Goal: Find specific page/section: Find specific page/section

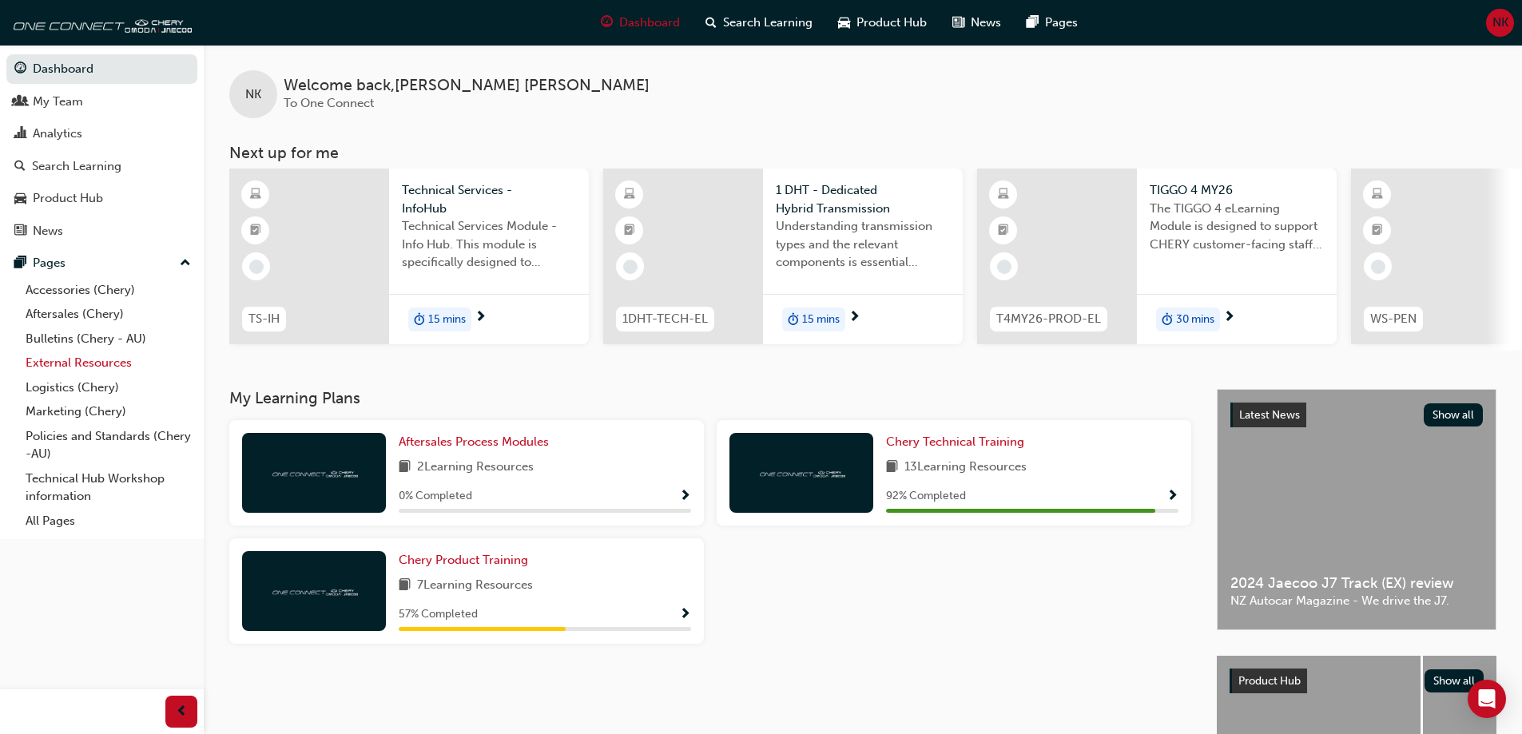
click at [76, 356] on link "External Resources" at bounding box center [108, 363] width 178 height 25
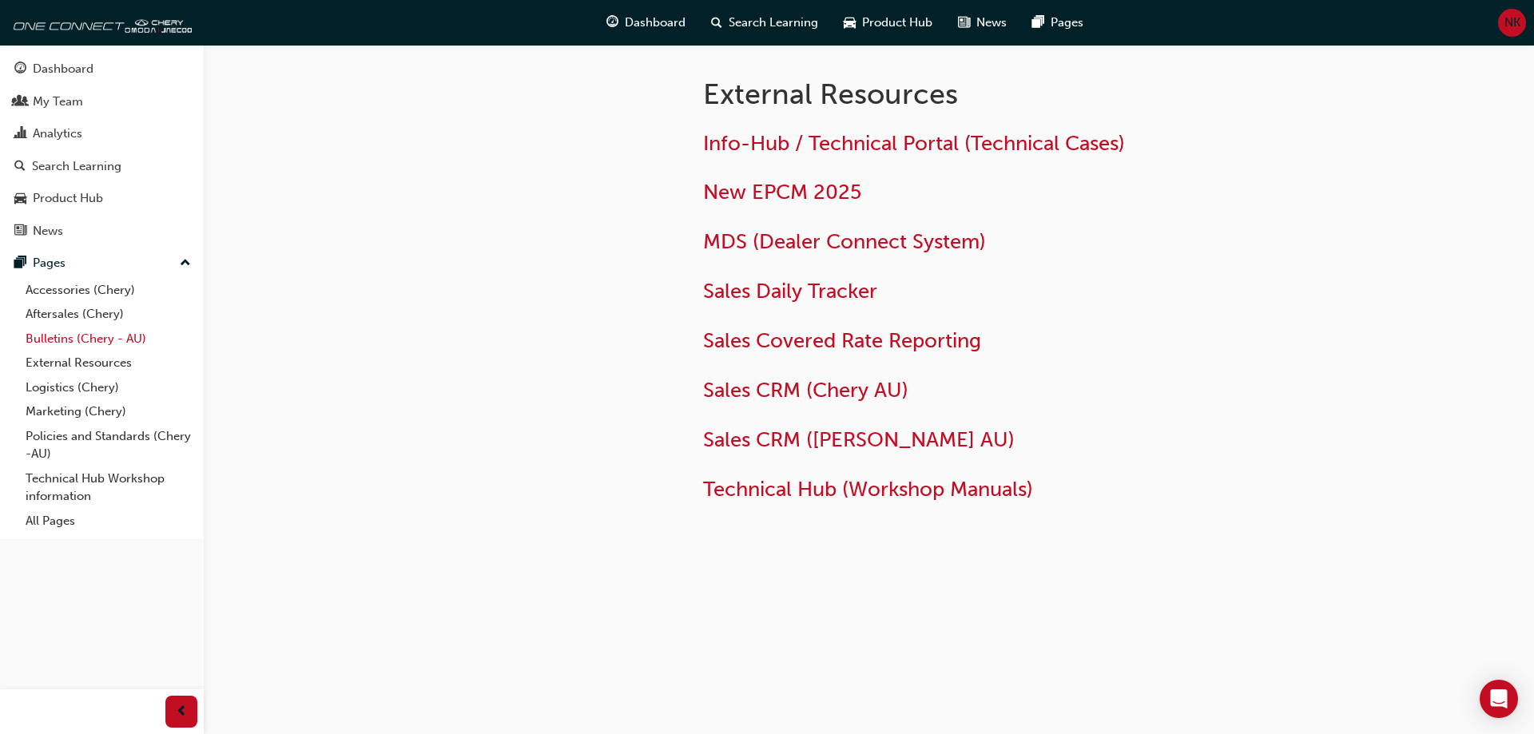
click at [131, 339] on link "Bulletins (Chery - AU)" at bounding box center [108, 339] width 178 height 25
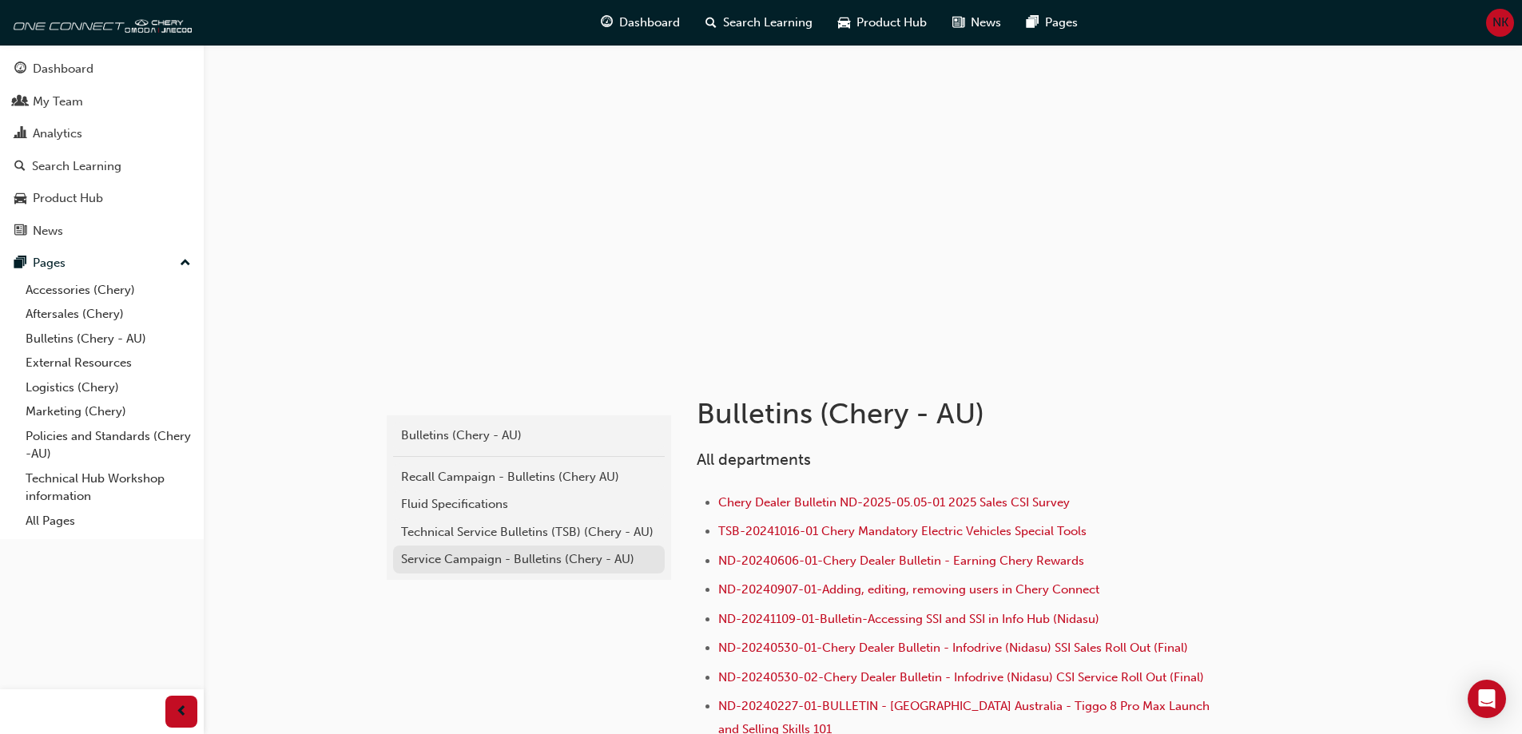
click at [531, 573] on link "Service Campaign - Bulletins (Chery - AU)" at bounding box center [529, 560] width 272 height 28
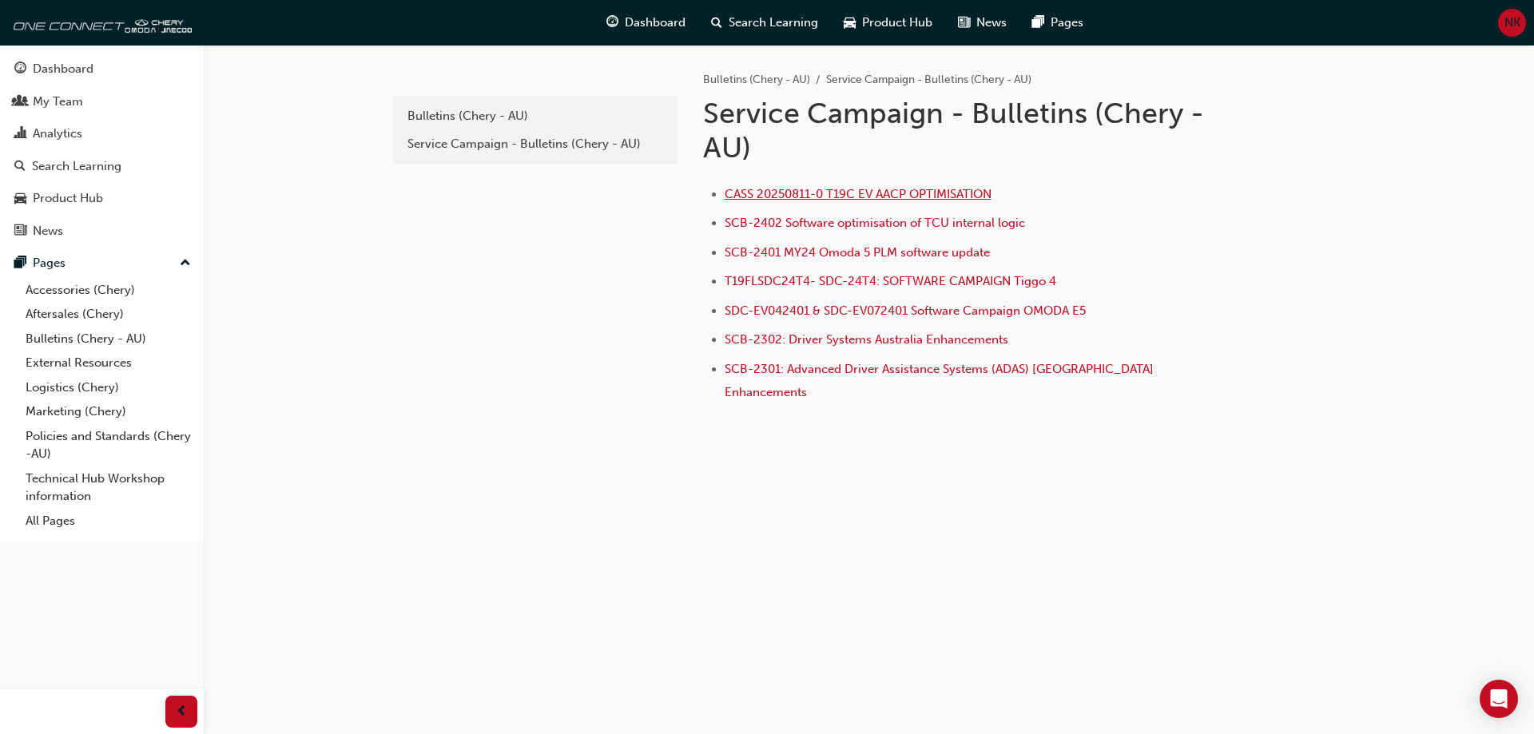
click at [853, 201] on span "CASS 20250811-0 T19C EV AACP OPTIMISATION" at bounding box center [858, 194] width 267 height 14
